Goal: Information Seeking & Learning: Find specific page/section

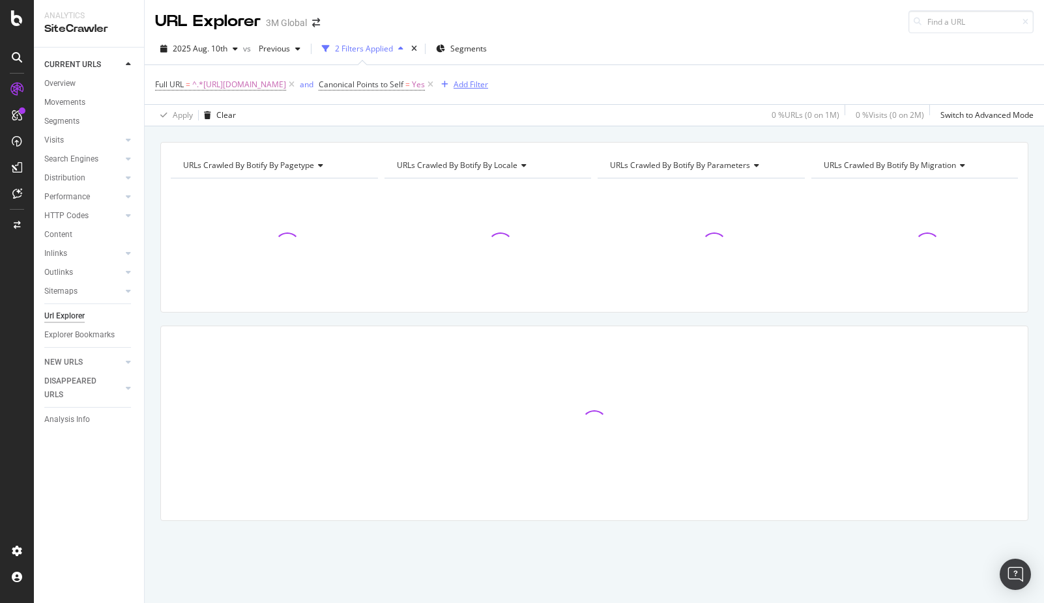
drag, startPoint x: 608, startPoint y: 81, endPoint x: 497, endPoint y: 84, distance: 110.8
click at [436, 81] on icon at bounding box center [430, 84] width 11 height 13
click at [286, 85] on span "^.*[URL][DOMAIN_NAME]" at bounding box center [239, 85] width 94 height 18
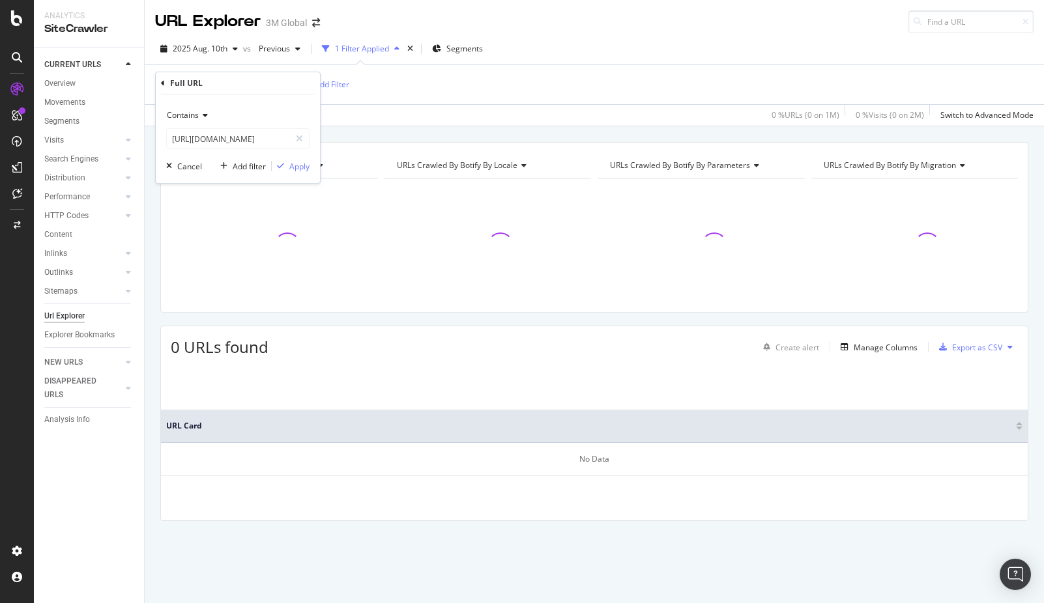
click at [162, 81] on icon at bounding box center [163, 83] width 4 height 8
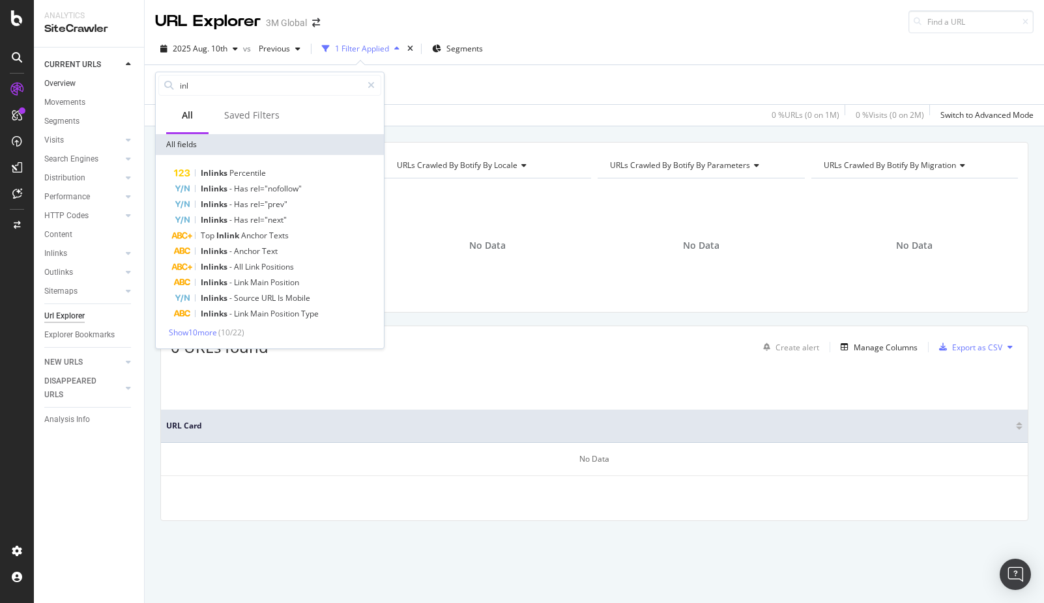
drag, startPoint x: 258, startPoint y: 91, endPoint x: 100, endPoint y: 86, distance: 157.7
click at [100, 86] on body "Analytics SiteCrawler CURRENT URLS Overview Movements Segments Visits Analysis …" at bounding box center [522, 301] width 1044 height 603
drag, startPoint x: 190, startPoint y: 81, endPoint x: 140, endPoint y: 81, distance: 50.2
click at [140, 81] on body "Analytics SiteCrawler CURRENT URLS Overview Movements Segments Visits Analysis …" at bounding box center [522, 301] width 1044 height 603
type input "i"
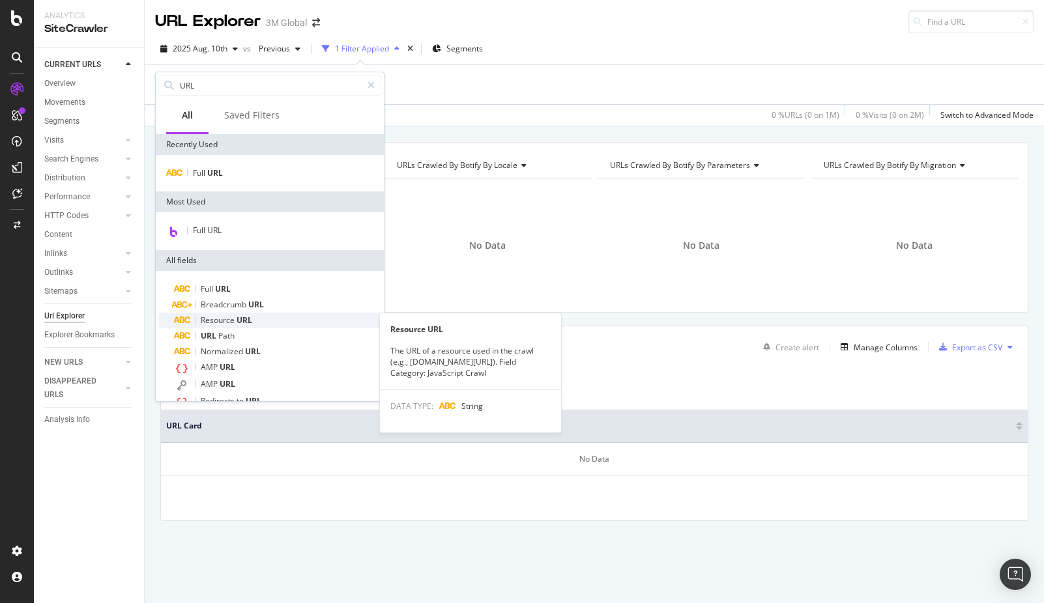
type input "URL"
click at [231, 317] on span "Resource" at bounding box center [219, 320] width 36 height 11
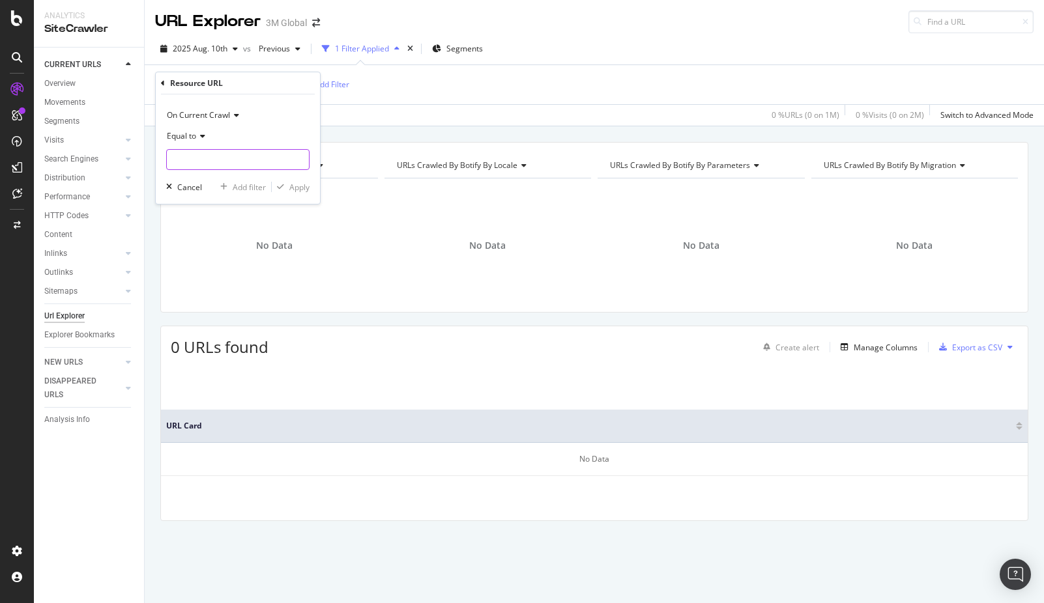
click at [219, 158] on input "text" at bounding box center [238, 159] width 142 height 21
paste input "[URL][DOMAIN_NAME]"
type input "[URL][DOMAIN_NAME]"
click at [299, 187] on div "Apply" at bounding box center [299, 187] width 20 height 11
